Goal: Navigation & Orientation: Find specific page/section

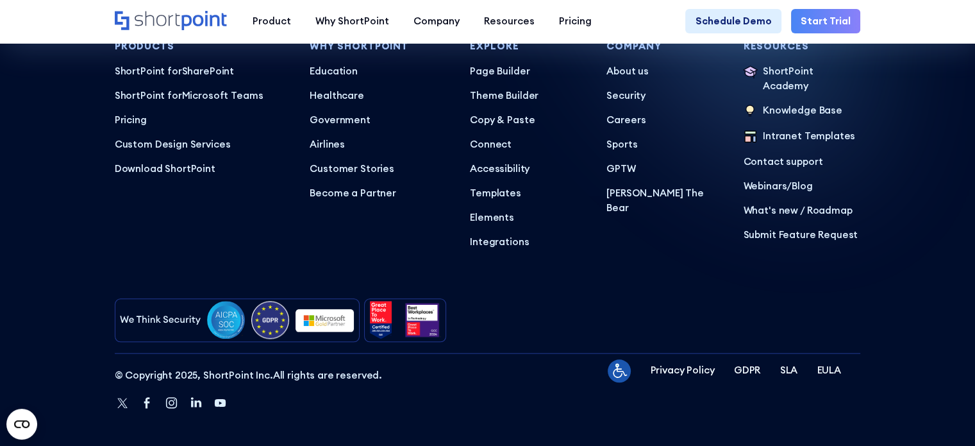
scroll to position [6204, 0]
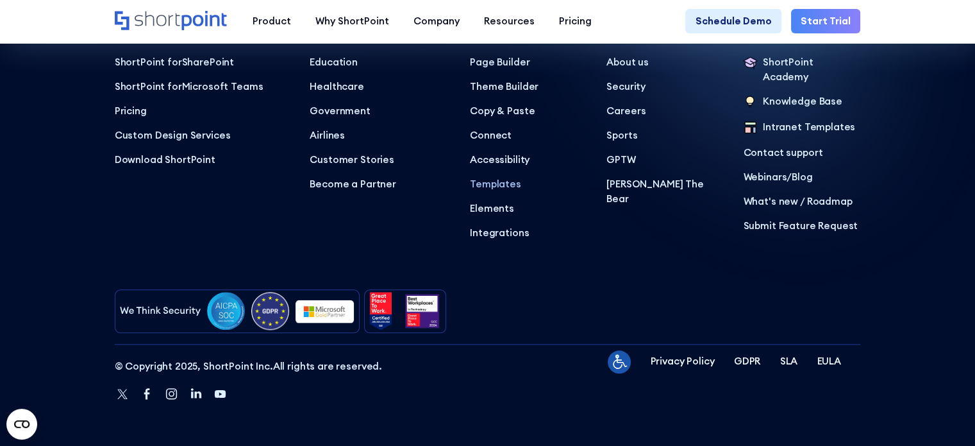
click at [495, 179] on p "Templates" at bounding box center [528, 184] width 117 height 15
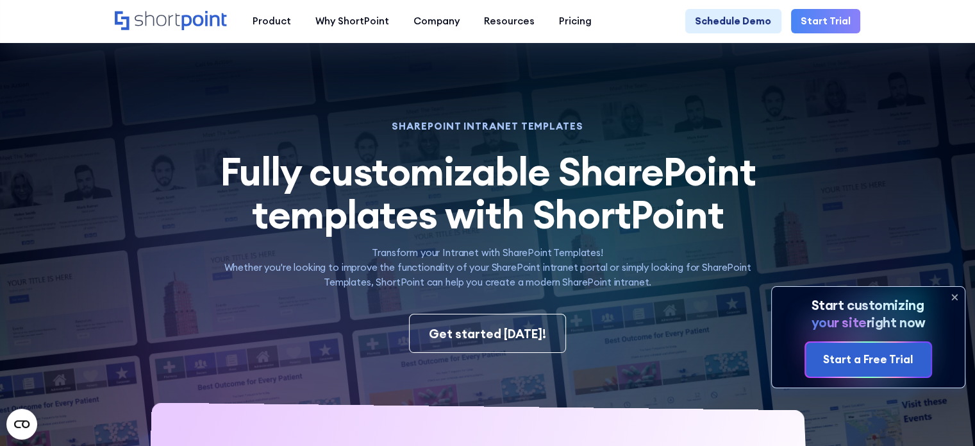
scroll to position [1026, 0]
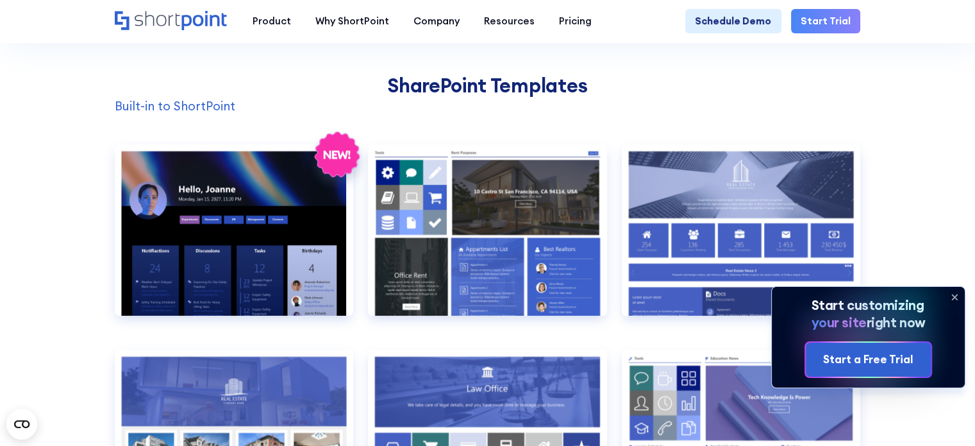
click at [957, 297] on icon at bounding box center [954, 297] width 21 height 21
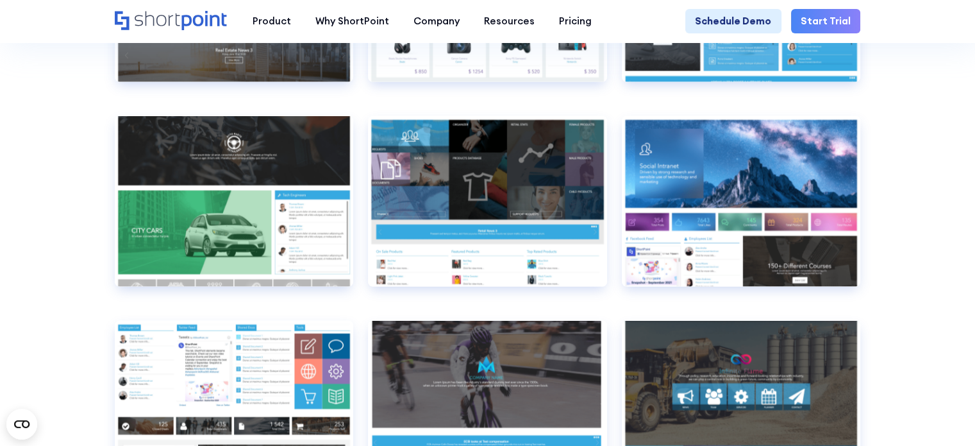
scroll to position [7502, 0]
